Goal: Information Seeking & Learning: Learn about a topic

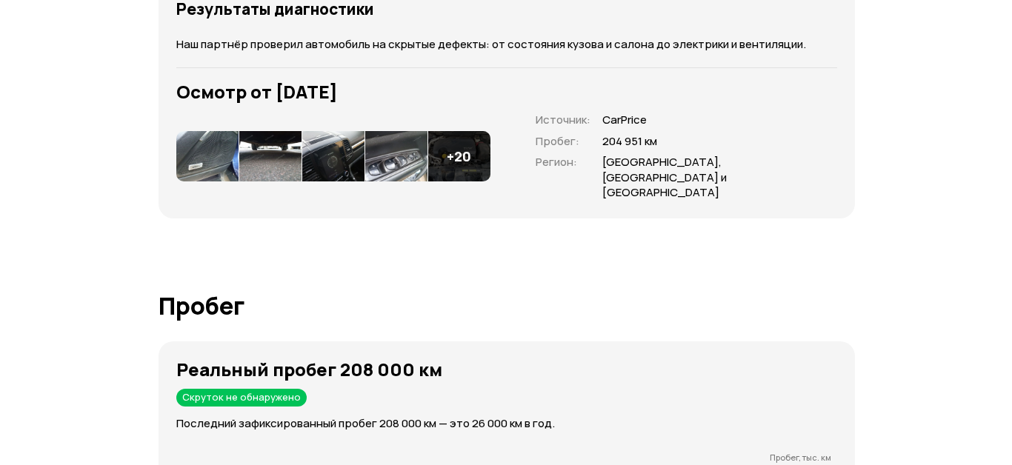
scroll to position [2222, 0]
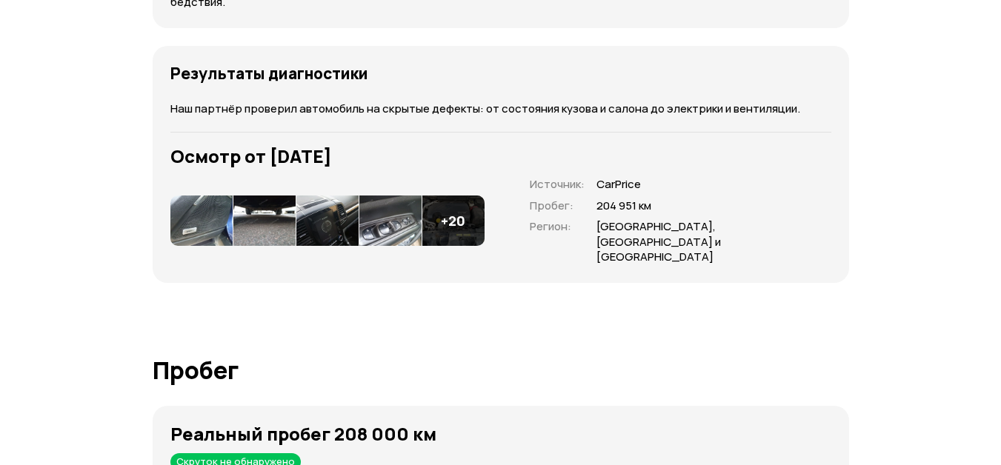
click at [218, 225] on img at bounding box center [201, 221] width 62 height 50
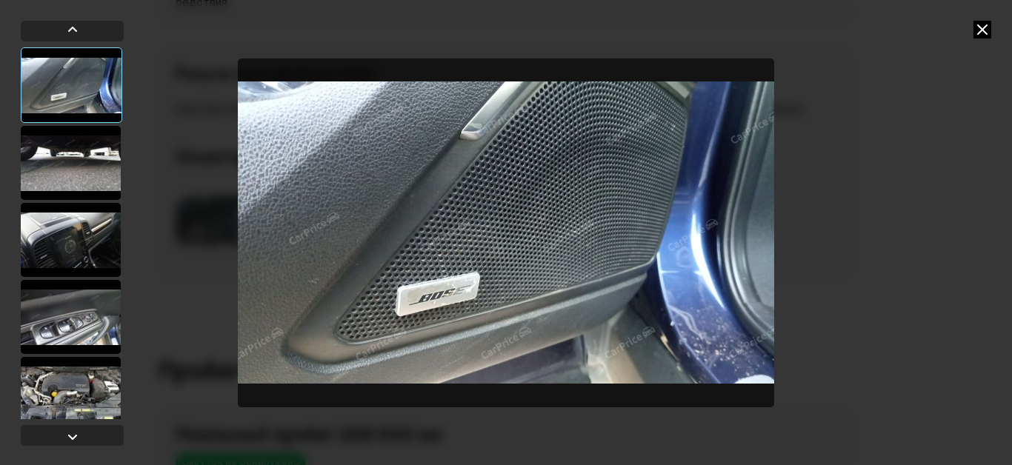
click at [78, 238] on div at bounding box center [71, 240] width 100 height 74
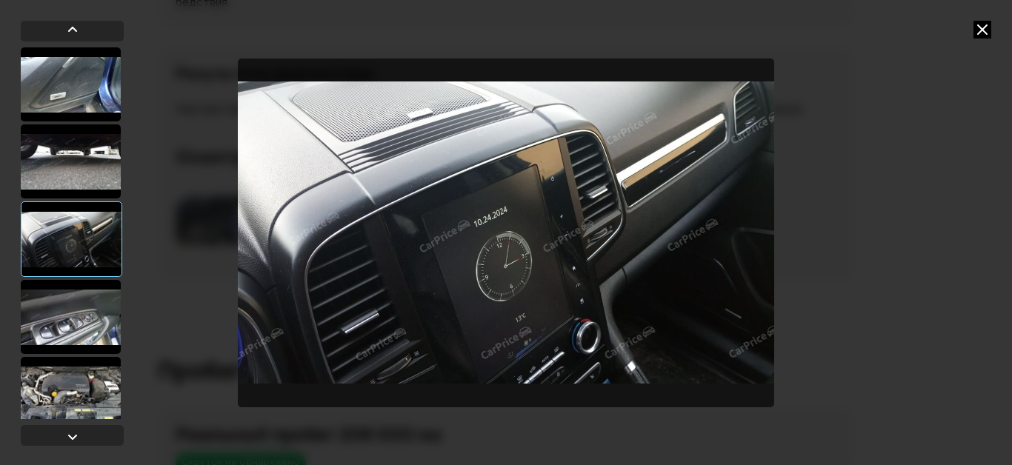
click at [67, 328] on div at bounding box center [71, 317] width 100 height 74
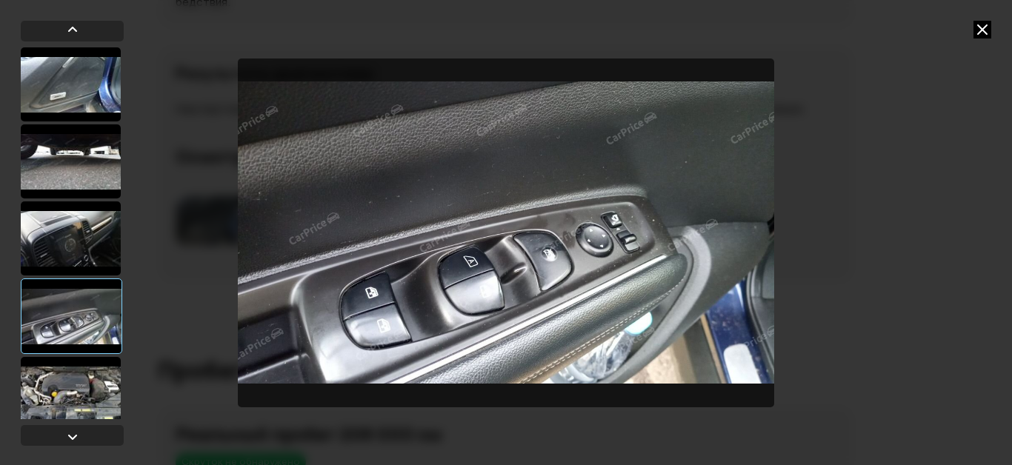
click at [67, 388] on div at bounding box center [71, 394] width 100 height 74
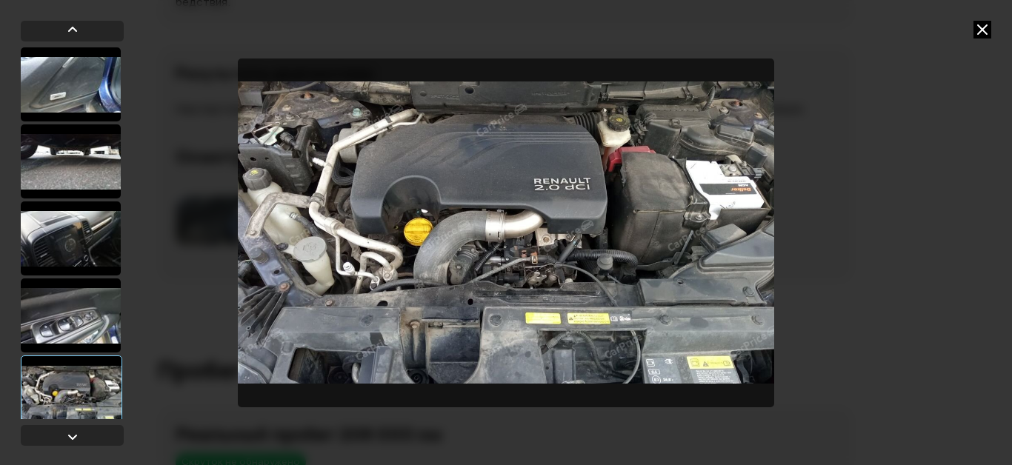
click at [84, 421] on div at bounding box center [72, 236] width 103 height 431
click at [73, 435] on div at bounding box center [73, 437] width 18 height 18
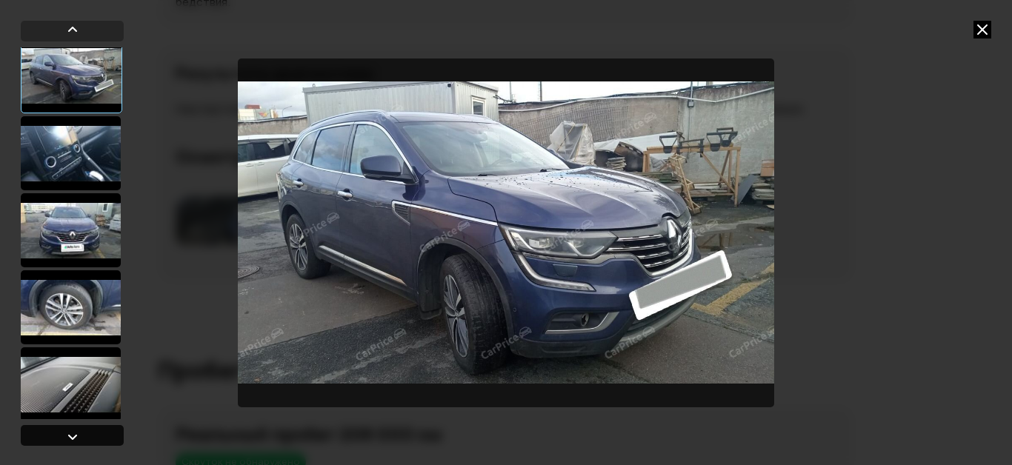
scroll to position [393, 0]
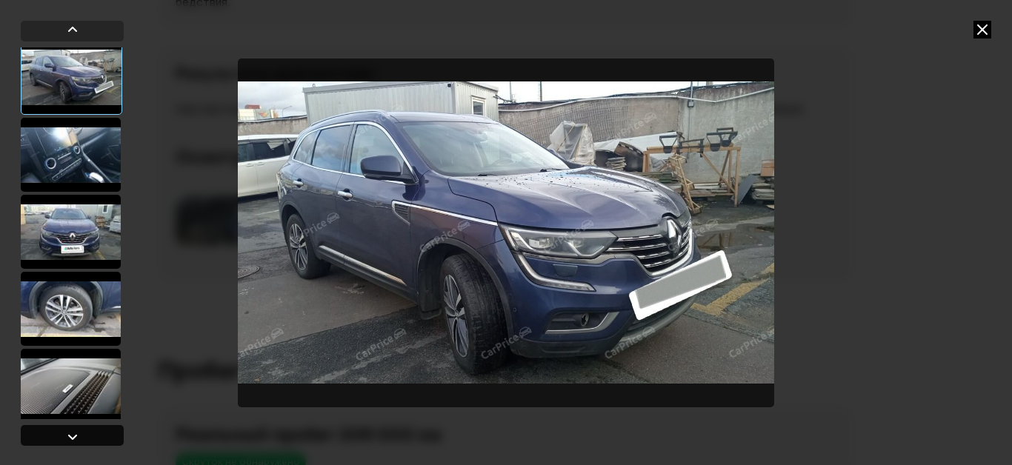
click at [73, 435] on div at bounding box center [73, 437] width 18 height 18
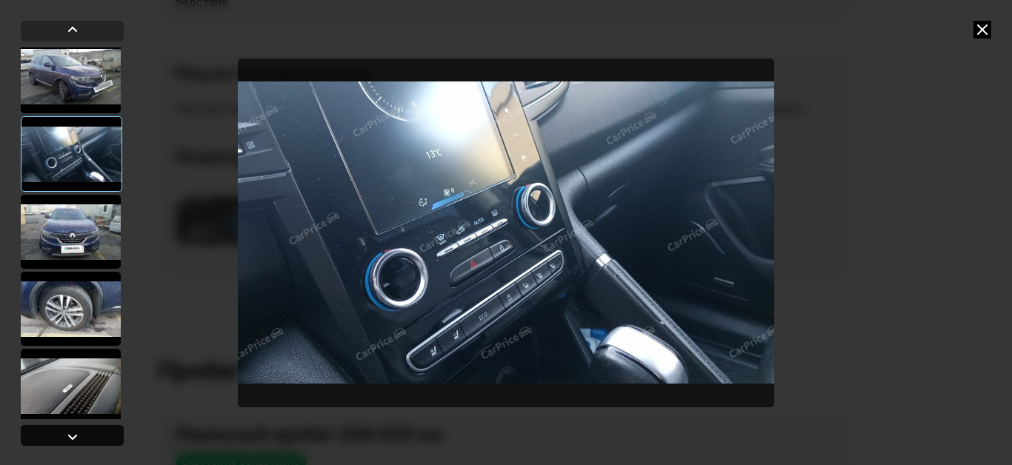
click at [73, 435] on div at bounding box center [73, 437] width 18 height 18
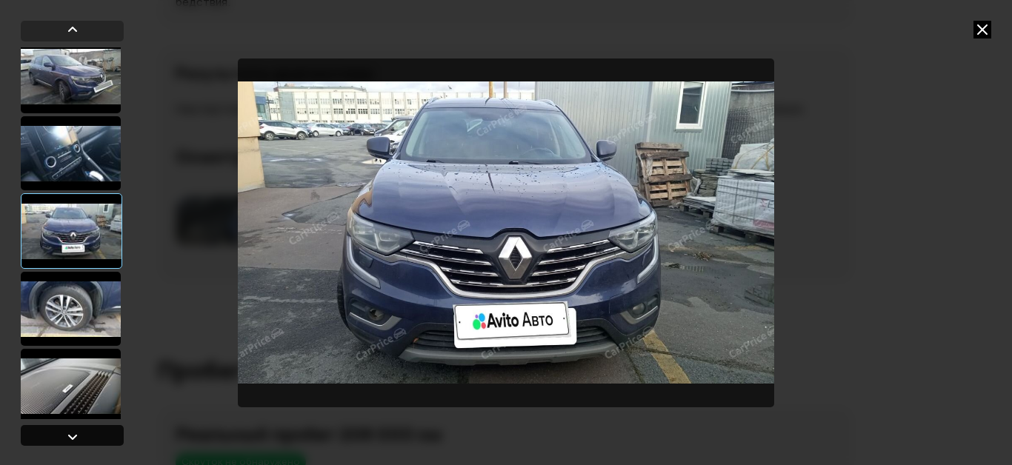
click at [73, 435] on div at bounding box center [73, 437] width 18 height 18
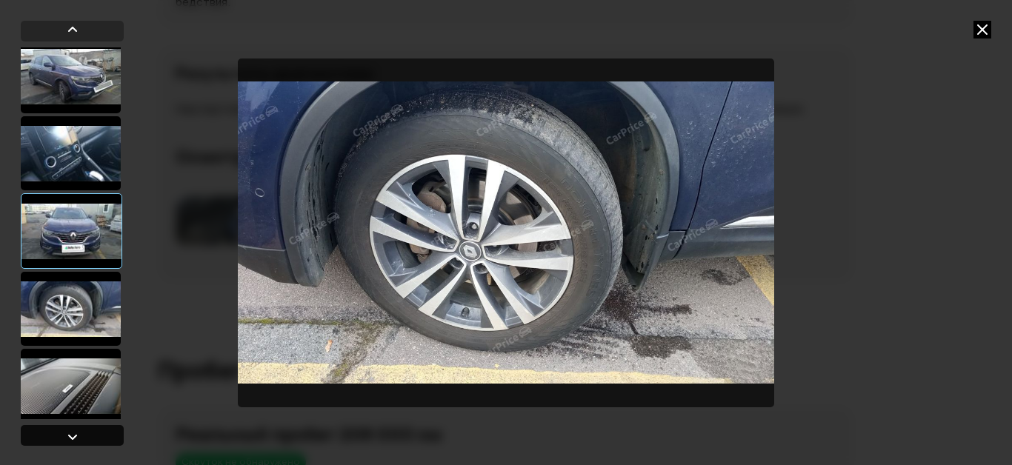
click at [73, 435] on div at bounding box center [73, 437] width 18 height 18
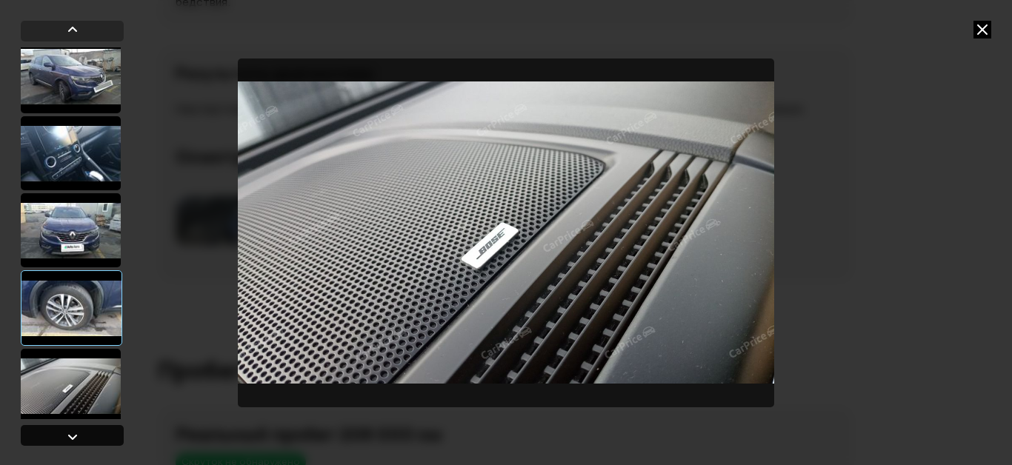
click at [73, 435] on div at bounding box center [73, 437] width 18 height 18
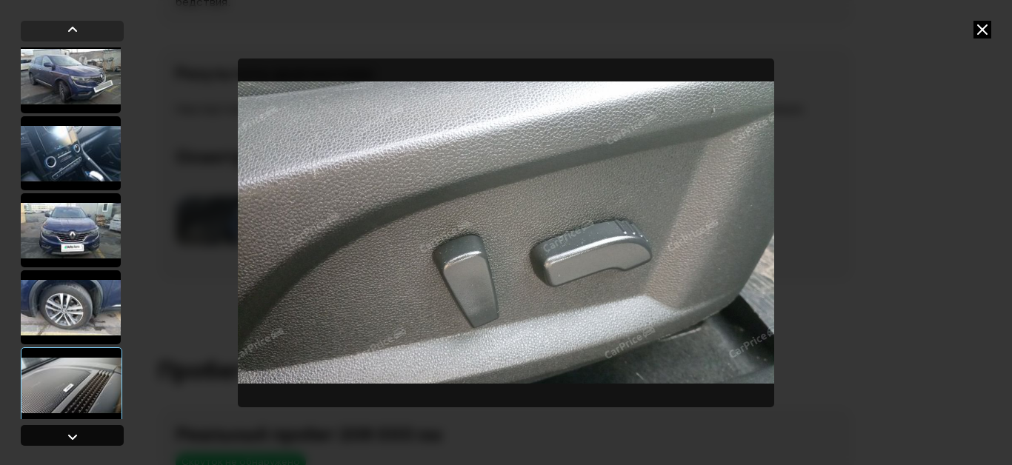
scroll to position [765, 0]
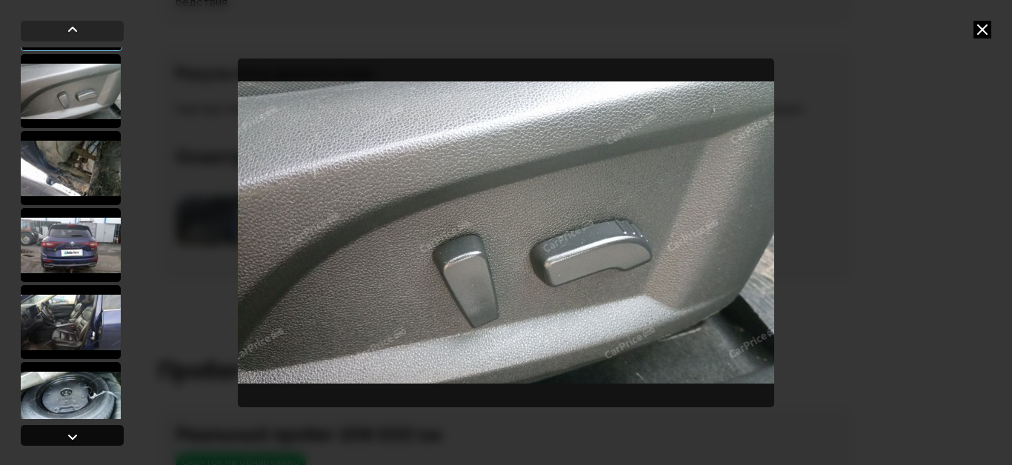
click at [73, 435] on div at bounding box center [73, 437] width 18 height 18
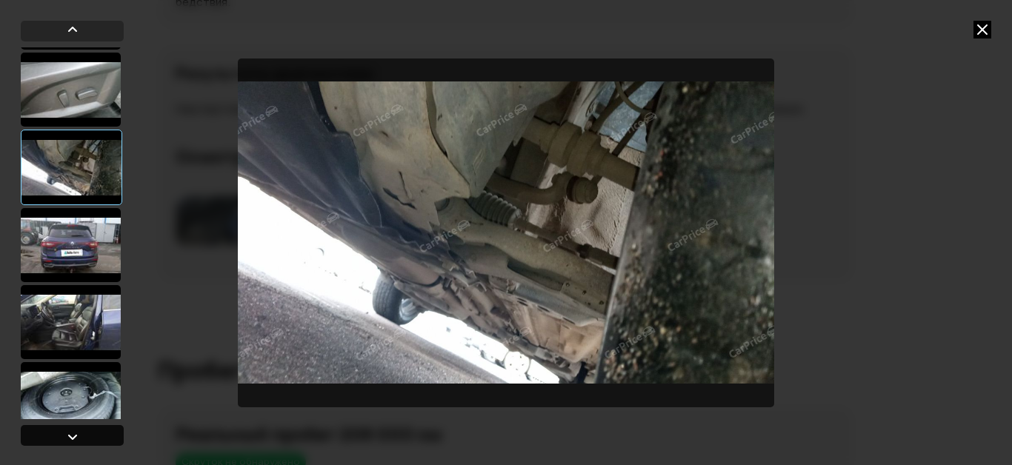
click at [72, 435] on div at bounding box center [73, 437] width 18 height 18
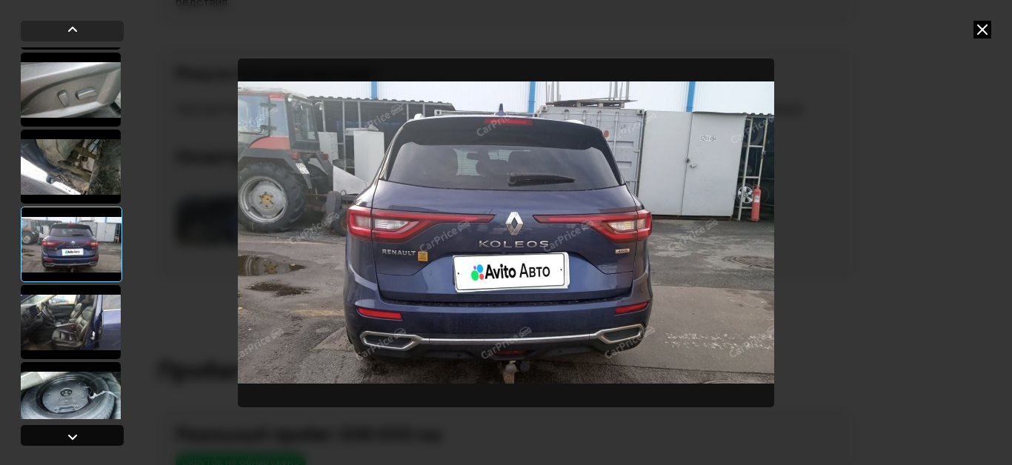
click at [72, 435] on div at bounding box center [73, 437] width 18 height 18
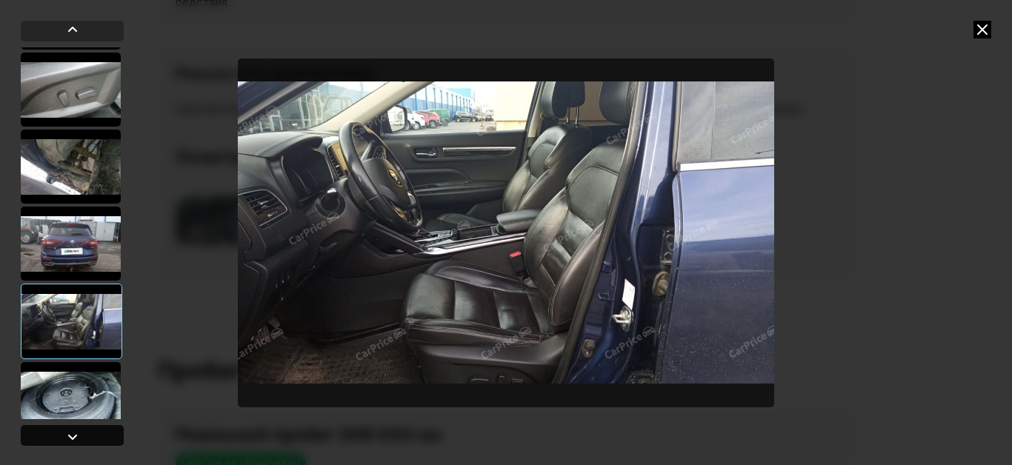
click at [70, 435] on div at bounding box center [73, 437] width 18 height 18
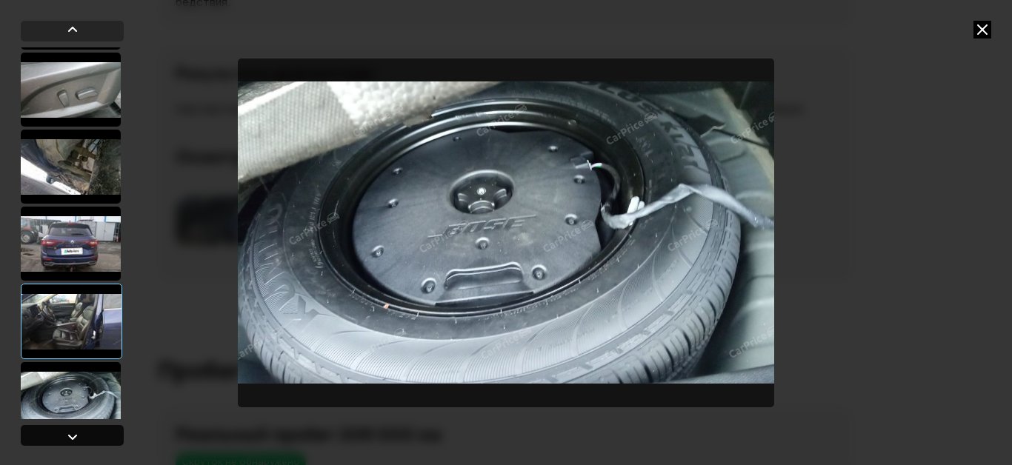
click at [70, 435] on div at bounding box center [73, 437] width 18 height 18
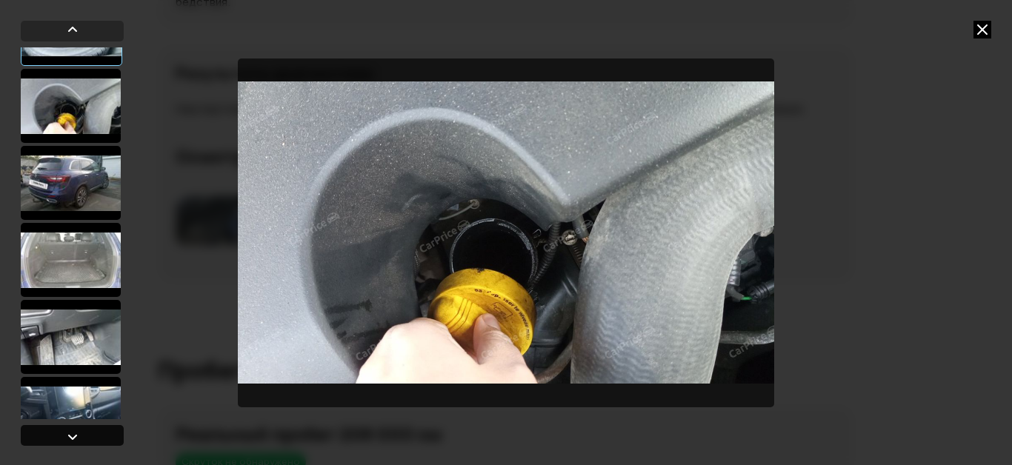
click at [70, 435] on div at bounding box center [73, 437] width 18 height 18
click at [70, 434] on div at bounding box center [73, 437] width 18 height 18
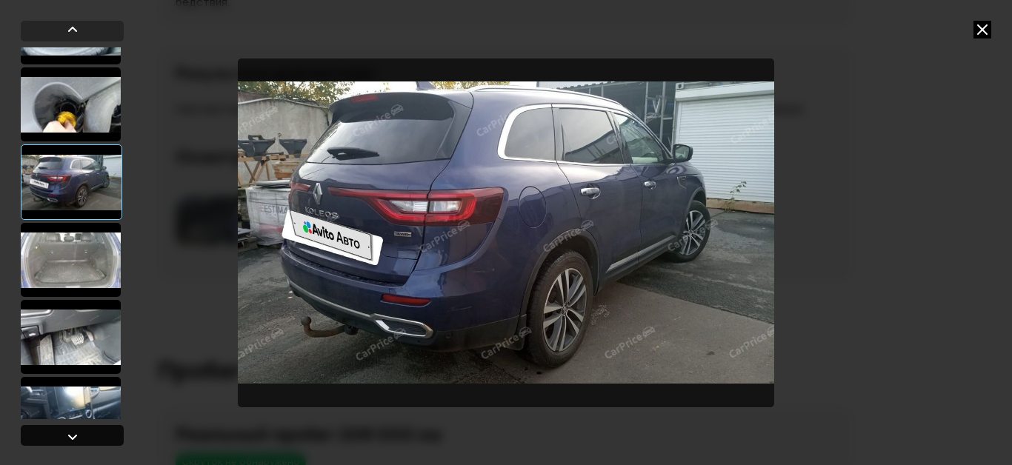
click at [65, 430] on div at bounding box center [73, 437] width 18 height 18
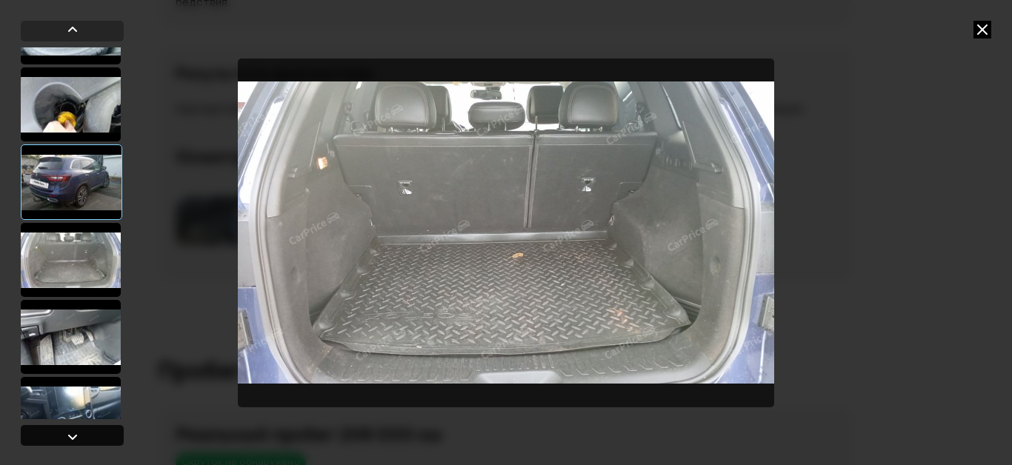
click at [65, 430] on div at bounding box center [73, 437] width 18 height 18
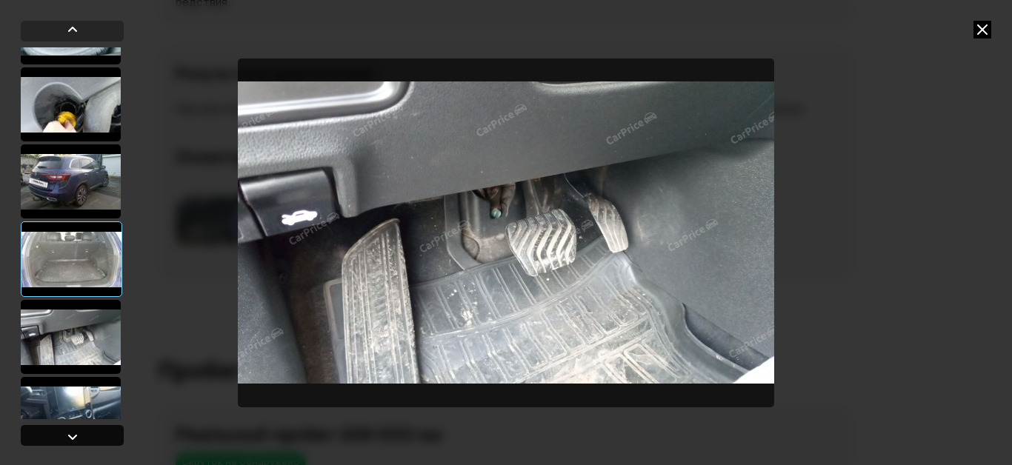
click at [65, 430] on div at bounding box center [73, 437] width 18 height 18
click at [64, 431] on div at bounding box center [73, 437] width 18 height 18
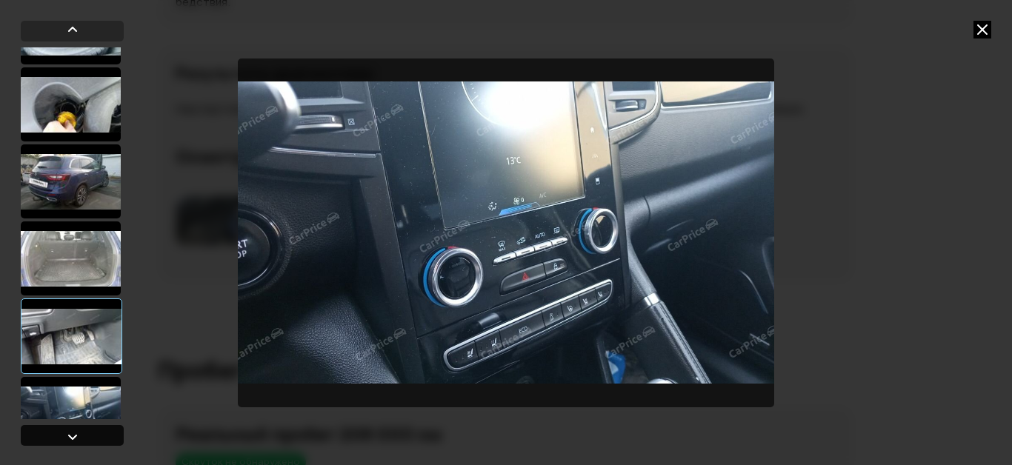
click at [61, 436] on div at bounding box center [72, 435] width 103 height 21
click at [60, 436] on div at bounding box center [72, 435] width 103 height 21
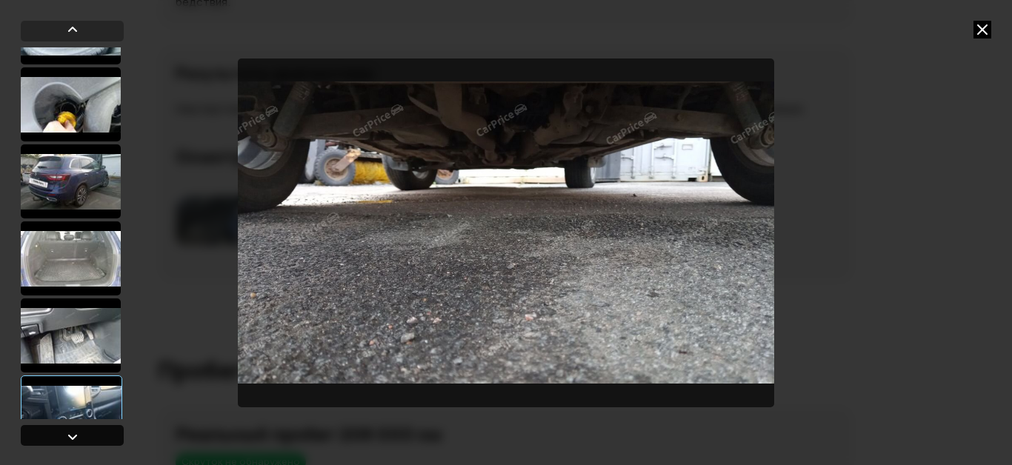
scroll to position [1506, 0]
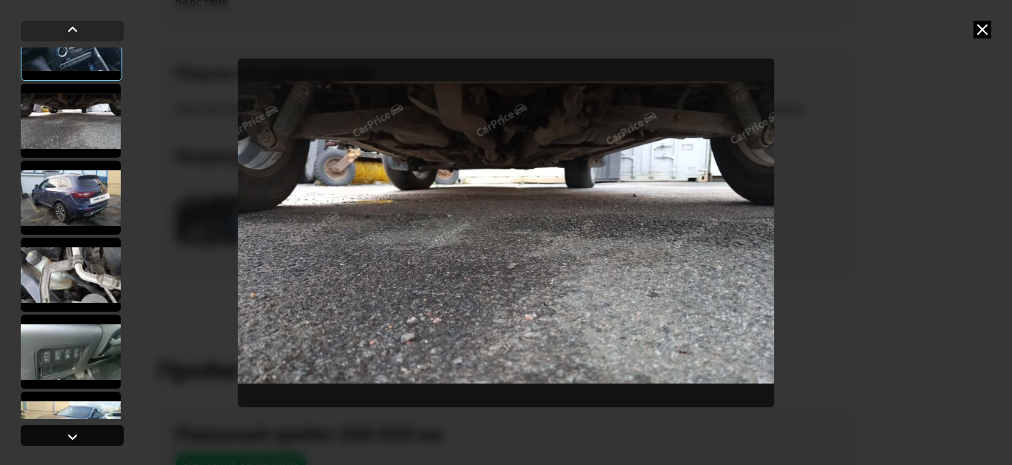
click at [60, 436] on div at bounding box center [72, 435] width 103 height 21
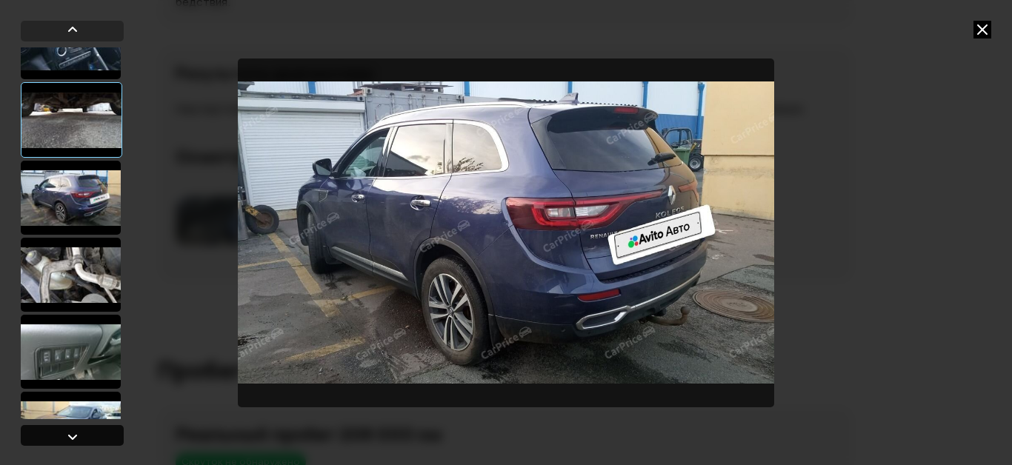
click at [60, 436] on div at bounding box center [72, 435] width 103 height 21
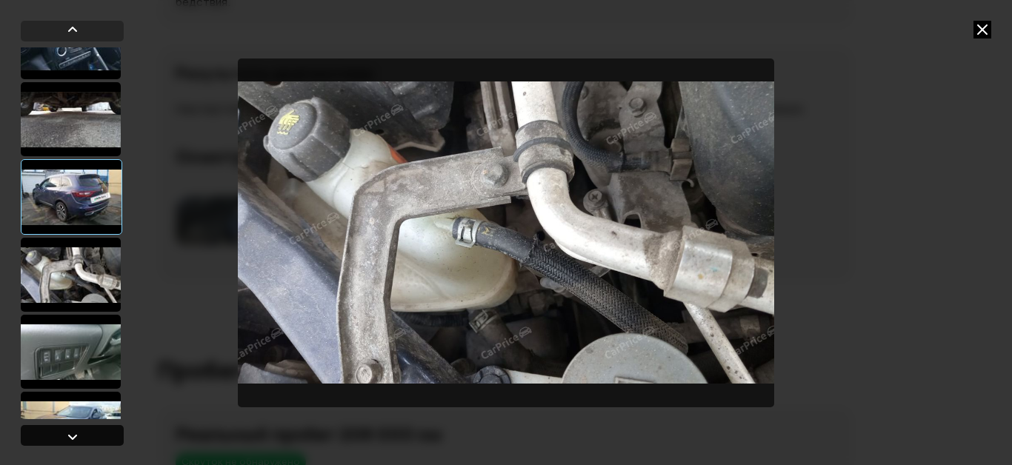
click at [59, 436] on div at bounding box center [72, 435] width 103 height 21
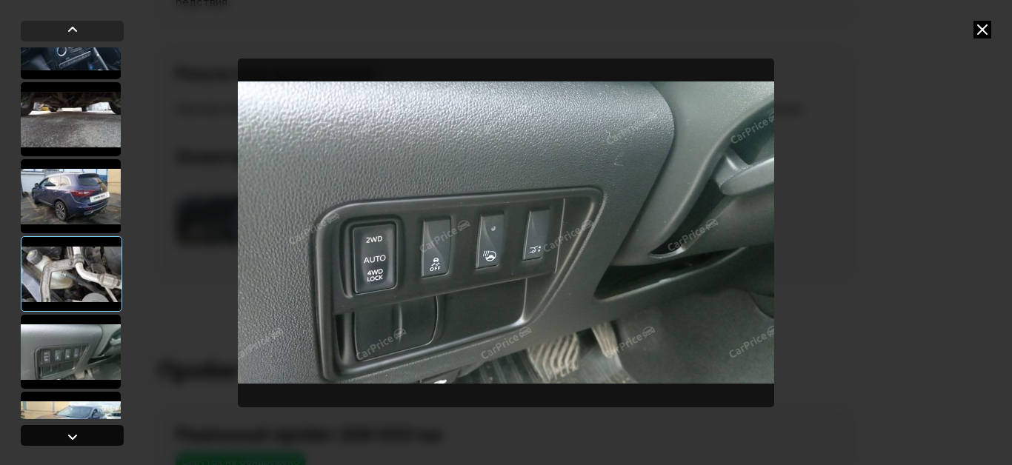
click at [59, 436] on div at bounding box center [72, 435] width 103 height 21
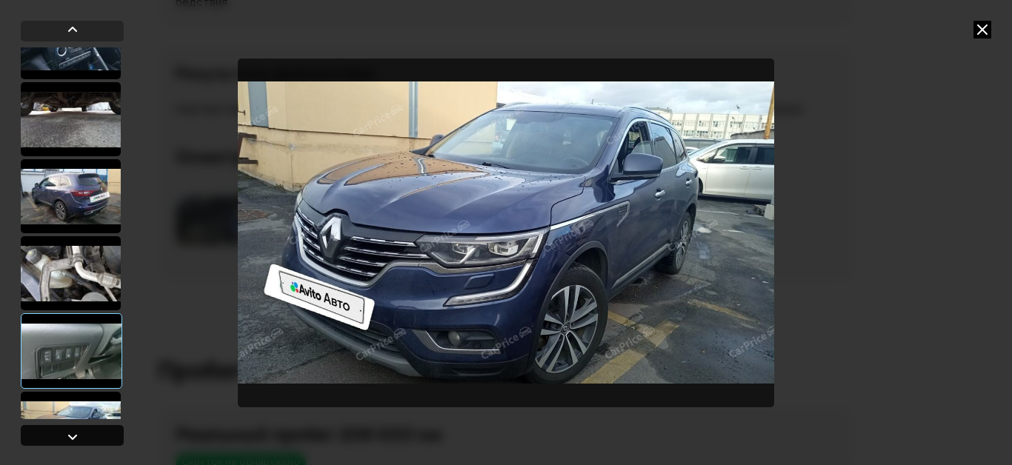
click at [59, 436] on div at bounding box center [72, 435] width 103 height 21
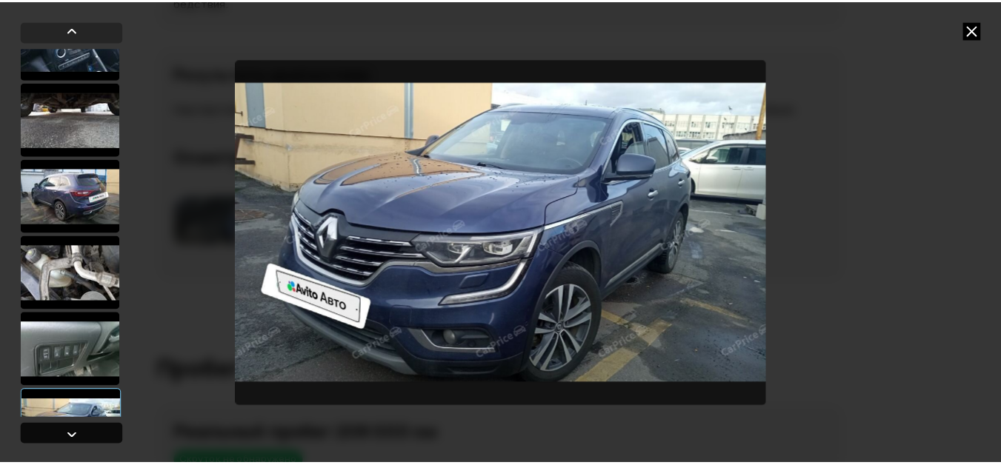
scroll to position [1555, 0]
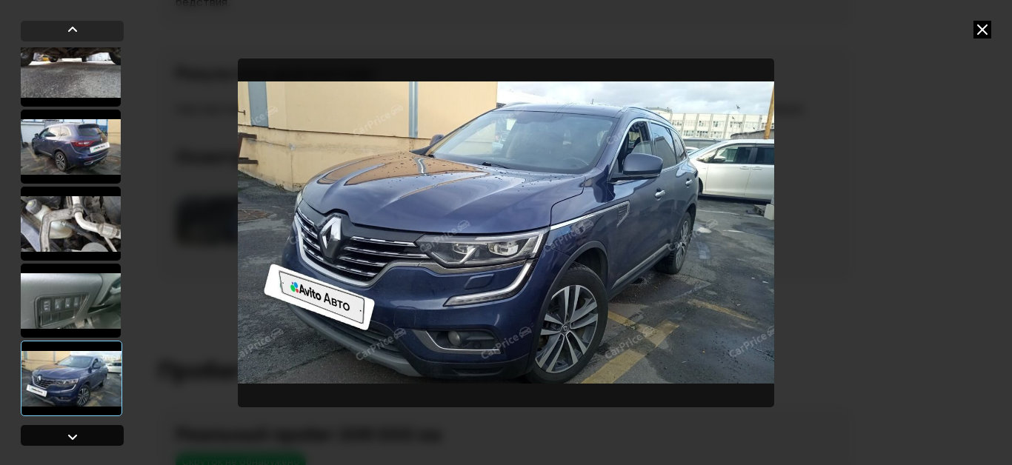
click at [59, 436] on div at bounding box center [72, 435] width 103 height 21
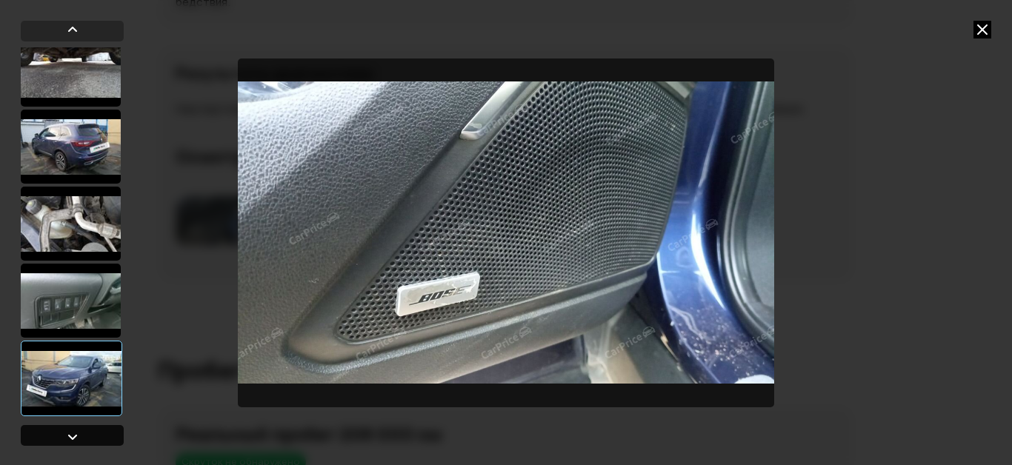
click at [59, 436] on div at bounding box center [72, 435] width 103 height 21
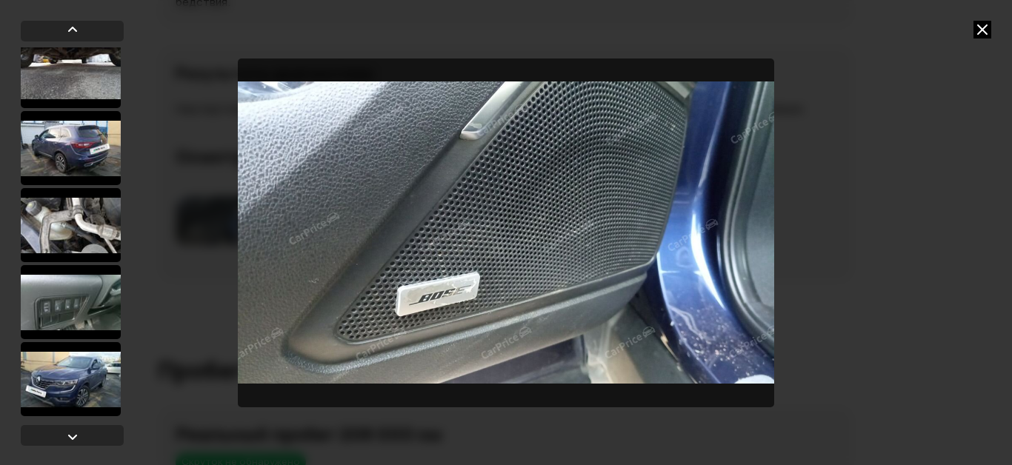
click at [984, 30] on icon at bounding box center [982, 30] width 18 height 18
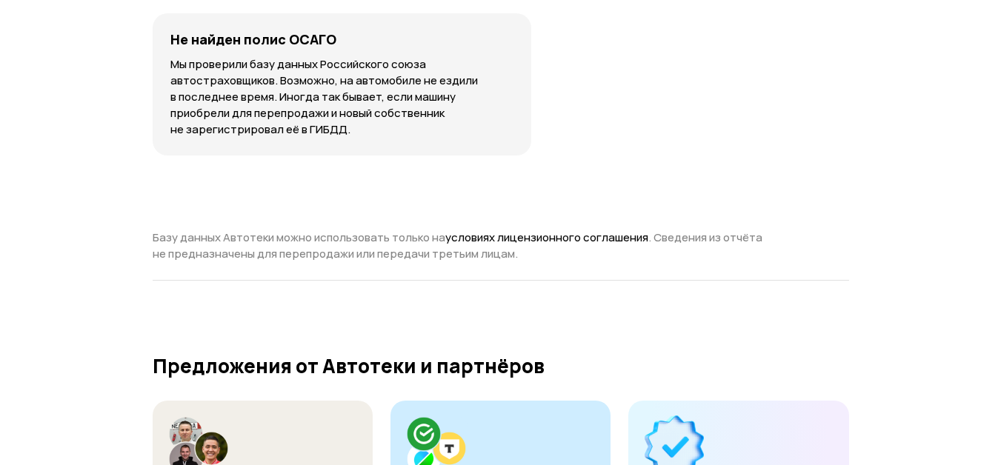
scroll to position [5555, 0]
